Goal: Information Seeking & Learning: Compare options

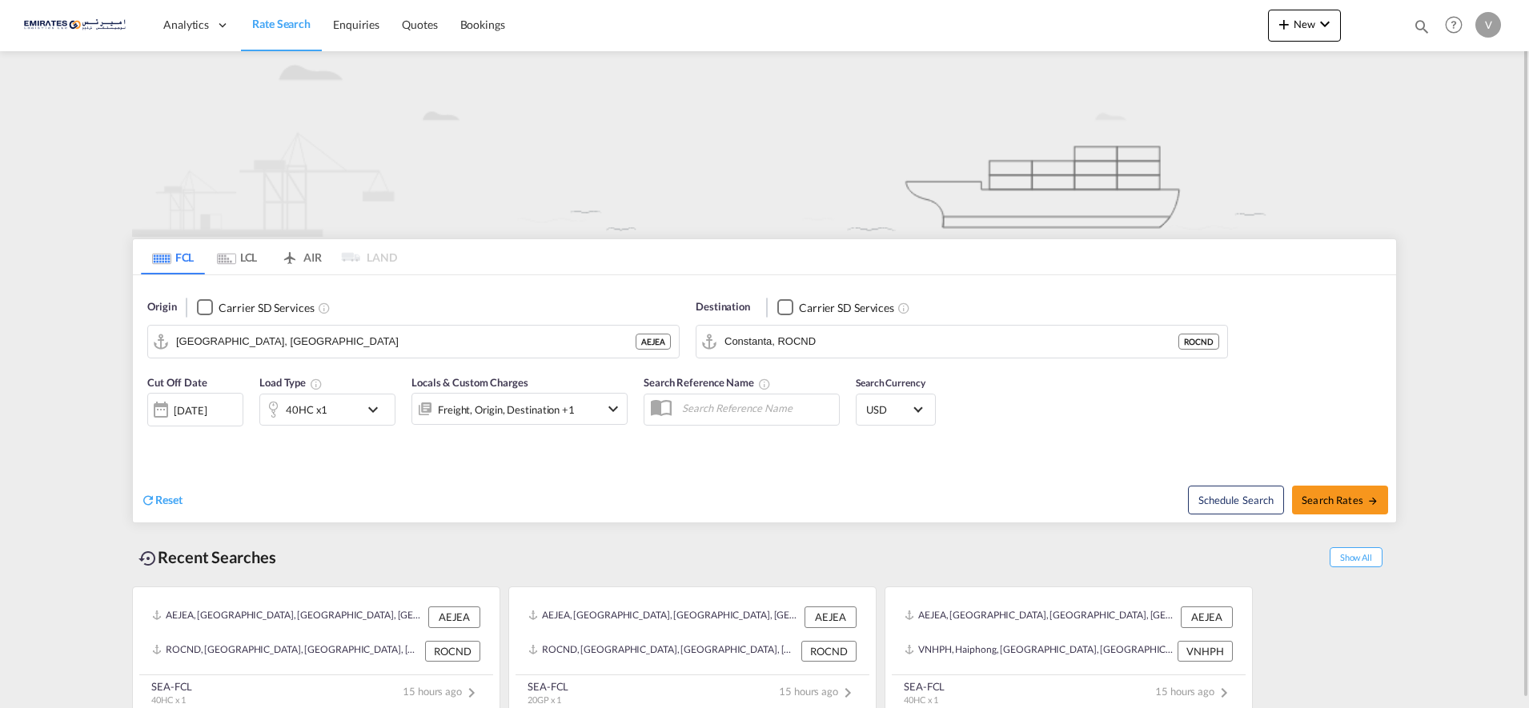
drag, startPoint x: 515, startPoint y: 486, endPoint x: 864, endPoint y: 343, distance: 376.9
click at [517, 484] on div "Reset" at bounding box center [454, 488] width 627 height 44
click at [793, 339] on input "Constanta, ROCND" at bounding box center [971, 342] width 495 height 24
drag, startPoint x: 787, startPoint y: 426, endPoint x: 527, endPoint y: 448, distance: 261.0
click at [786, 434] on div "[GEOGRAPHIC_DATA] [GEOGRAPHIC_DATA] NLRTM" at bounding box center [848, 458] width 304 height 48
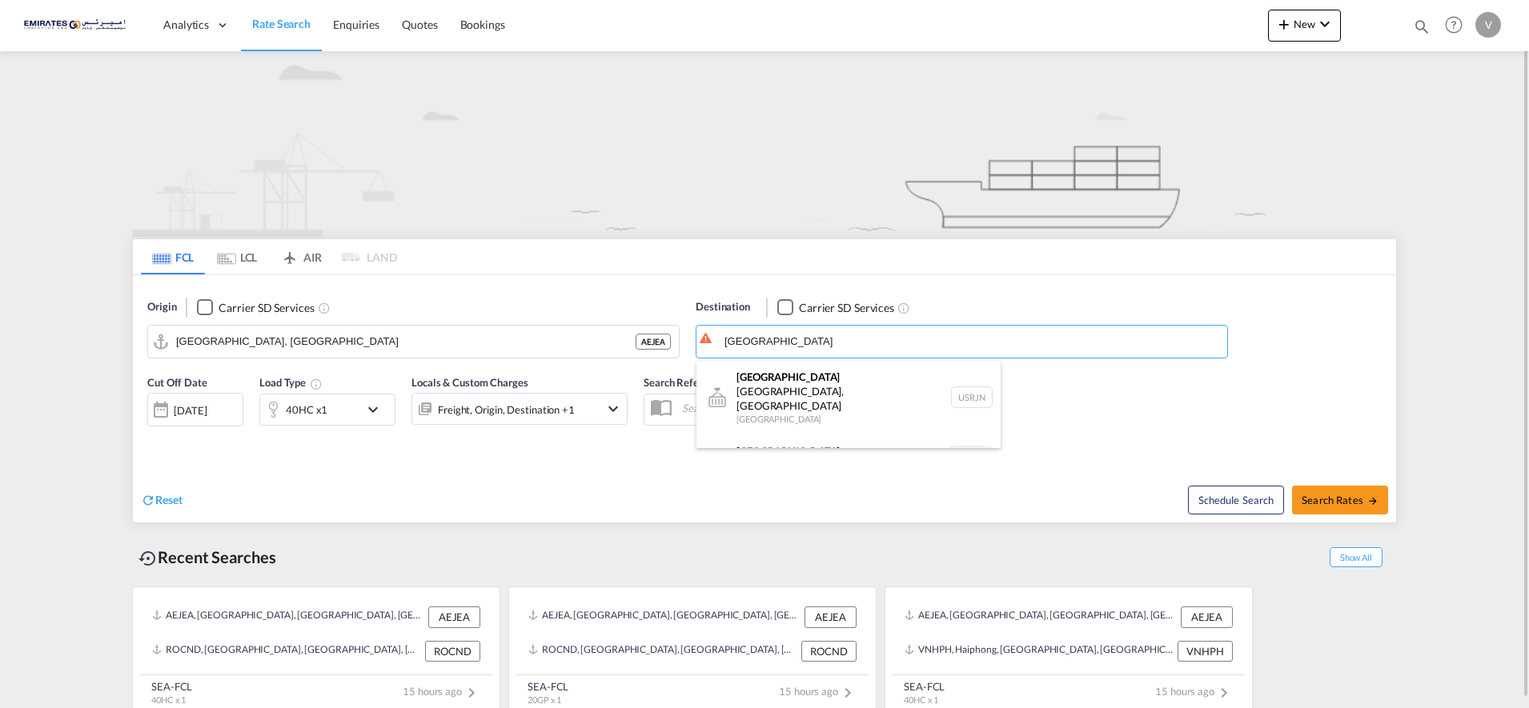
type input "[GEOGRAPHIC_DATA], NLRTM"
click at [342, 413] on div "40HC x1" at bounding box center [309, 410] width 99 height 32
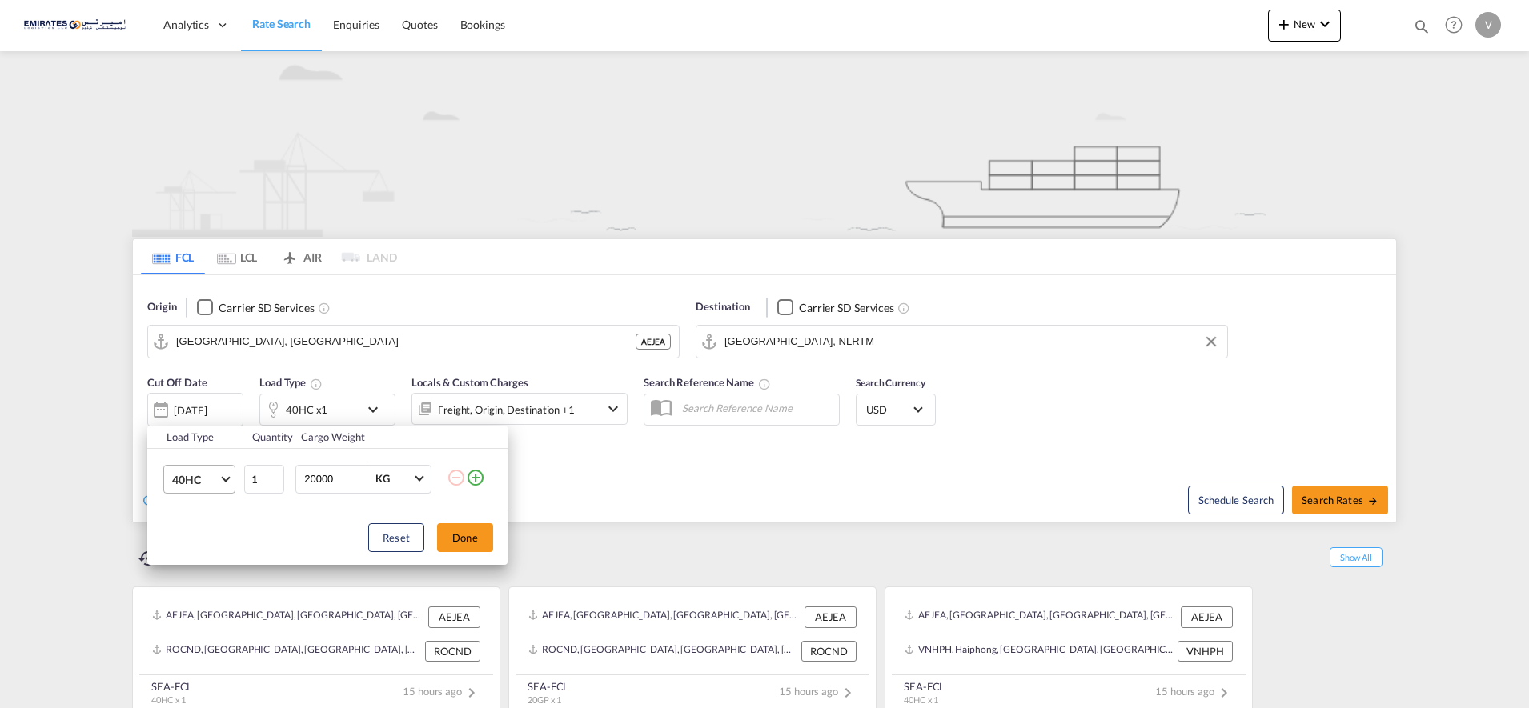
click at [187, 487] on md-select-value "40HC" at bounding box center [202, 479] width 64 height 27
drag, startPoint x: 194, startPoint y: 479, endPoint x: 199, endPoint y: 449, distance: 30.9
click at [199, 449] on md-content "20GP 40GP 40HC 45HC 20RE 40RE 40HR 20OT 40OT 20FR 40FR 40NR 20NR 45S 20TK 40TK …" at bounding box center [213, 485] width 109 height 205
click at [197, 447] on div "40GP" at bounding box center [186, 441] width 28 height 16
click at [456, 539] on button "Done" at bounding box center [465, 537] width 56 height 29
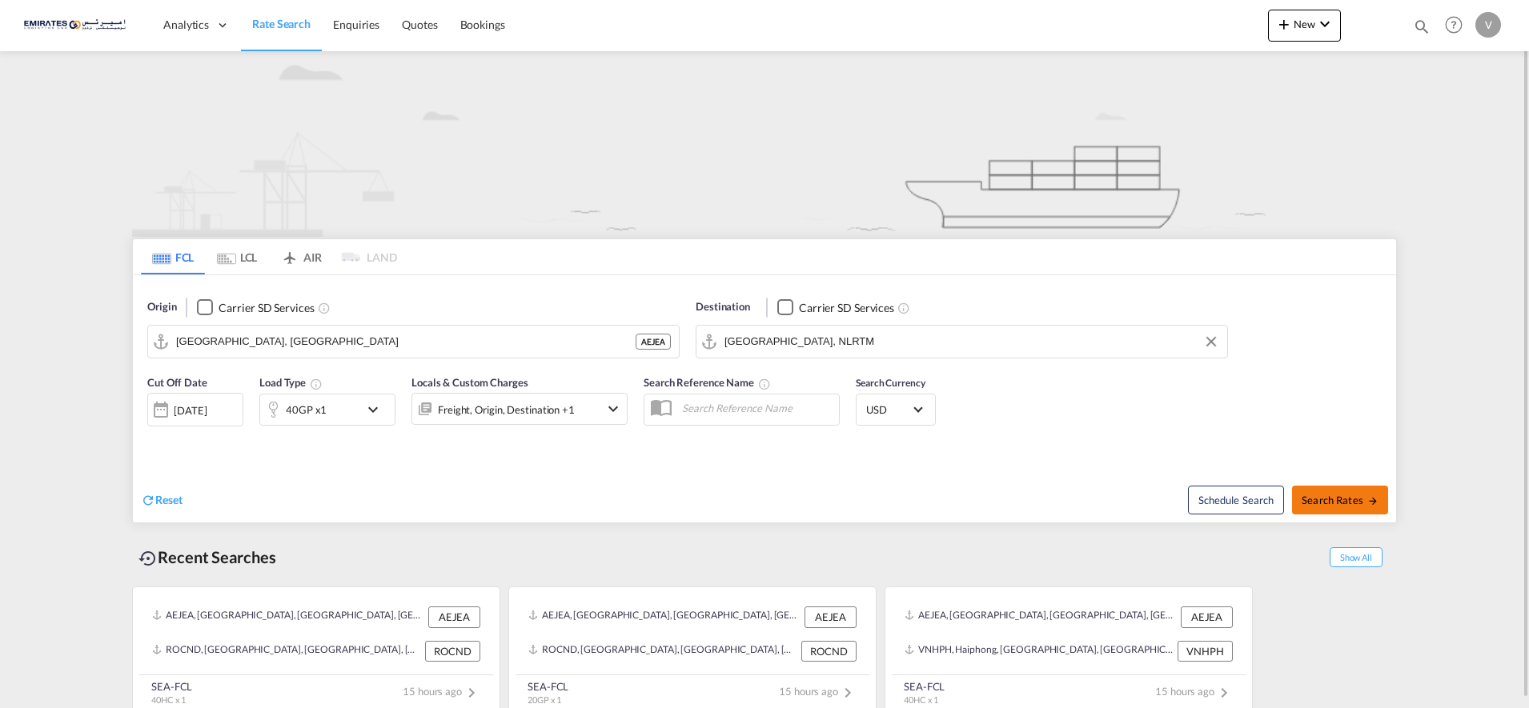
click at [1336, 495] on span "Search Rates" at bounding box center [1339, 500] width 77 height 13
type input "AEJEA to NLRTM / [DATE]"
